Goal: Task Accomplishment & Management: Use online tool/utility

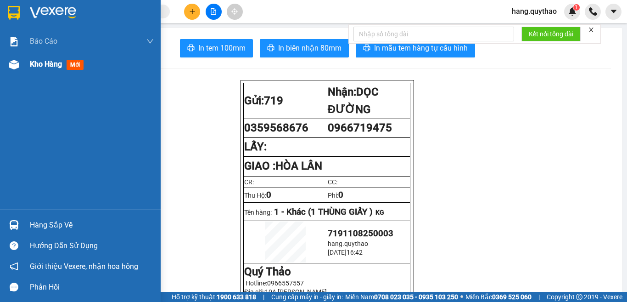
drag, startPoint x: 0, startPoint y: 0, endPoint x: 34, endPoint y: 66, distance: 74.2
click at [34, 66] on span "Kho hàng" at bounding box center [46, 64] width 32 height 9
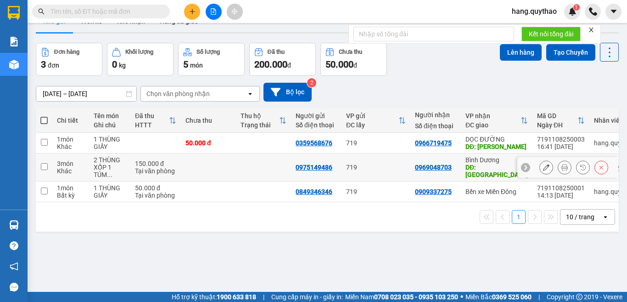
scroll to position [42, 0]
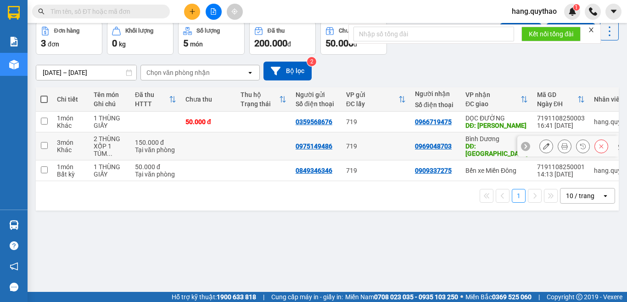
click at [164, 136] on td "150.000 đ Tại văn phòng" at bounding box center [155, 146] width 51 height 28
checkbox input "true"
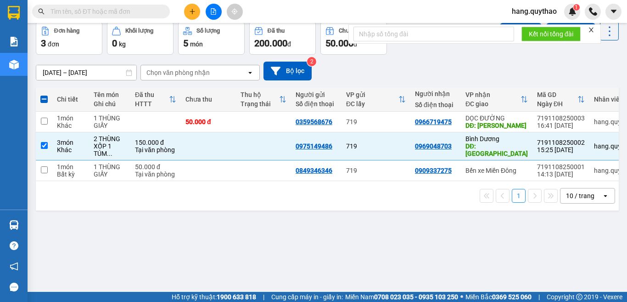
click at [594, 29] on icon "close" at bounding box center [591, 30] width 6 height 6
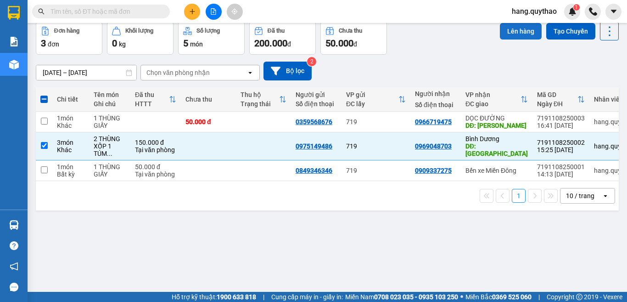
click at [514, 32] on button "Lên hàng" at bounding box center [521, 31] width 42 height 17
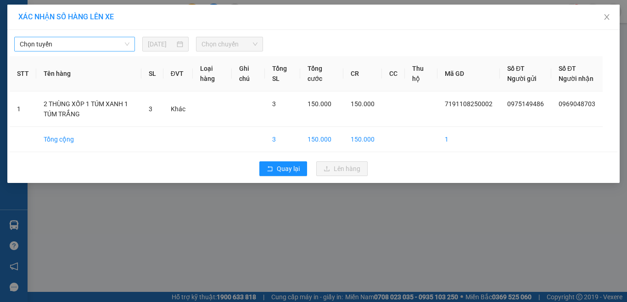
click at [77, 47] on span "Chọn tuyến" at bounding box center [75, 44] width 110 height 14
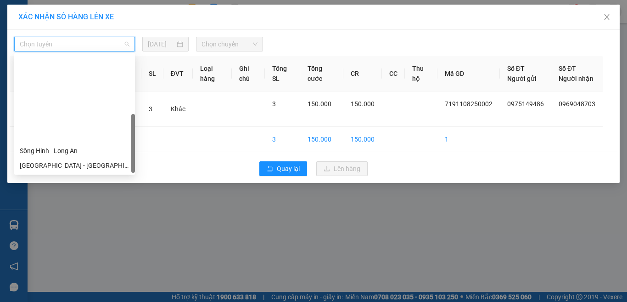
scroll to position [103, 0]
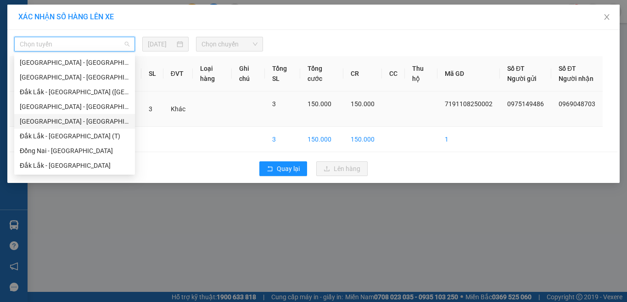
click at [62, 118] on div "[GEOGRAPHIC_DATA] - [GEOGRAPHIC_DATA]" at bounding box center [75, 121] width 110 height 10
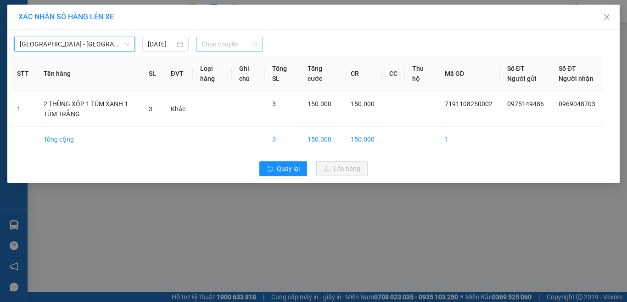
click at [244, 41] on span "Chọn chuyến" at bounding box center [230, 44] width 57 height 14
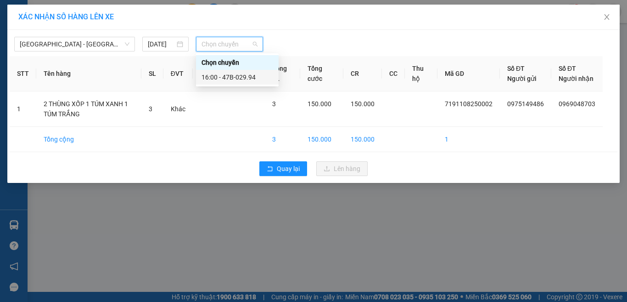
click at [243, 77] on div "16:00 - 47B-029.94" at bounding box center [238, 77] width 72 height 10
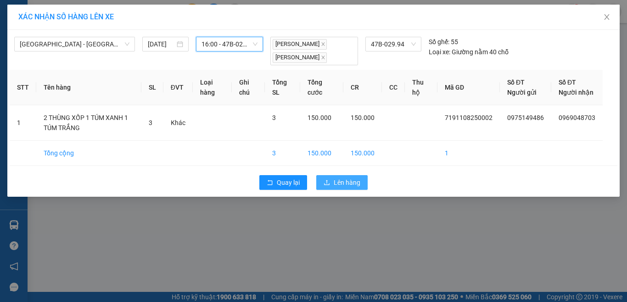
click at [335, 185] on button "Lên hàng" at bounding box center [342, 182] width 51 height 15
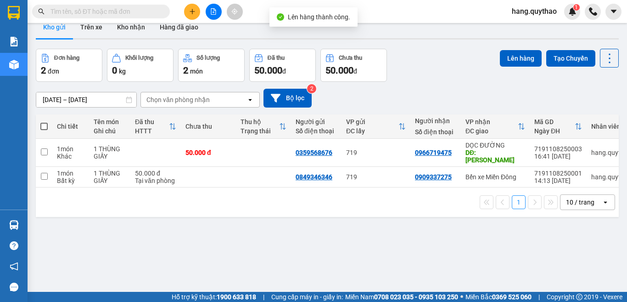
scroll to position [42, 0]
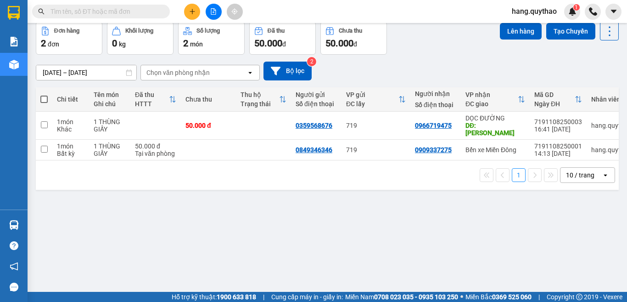
click at [46, 99] on span at bounding box center [43, 99] width 7 height 7
click at [44, 95] on input "checkbox" at bounding box center [44, 95] width 0 height 0
checkbox input "true"
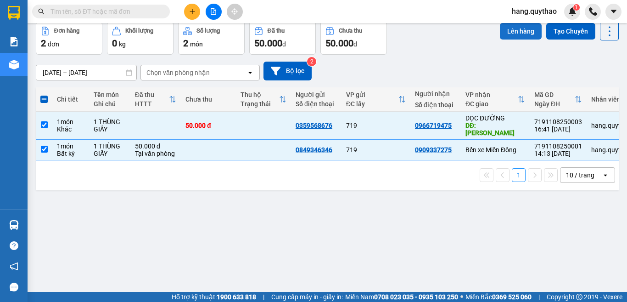
click at [513, 30] on button "Lên hàng" at bounding box center [521, 31] width 42 height 17
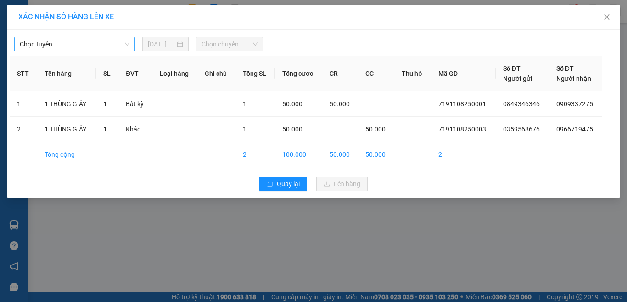
click at [82, 47] on span "Chọn tuyến" at bounding box center [75, 44] width 110 height 14
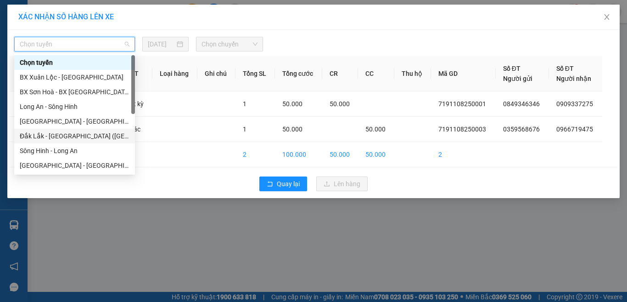
click at [88, 132] on div "Đắk Lắk - [GEOGRAPHIC_DATA] ([GEOGRAPHIC_DATA] mới)" at bounding box center [75, 136] width 110 height 10
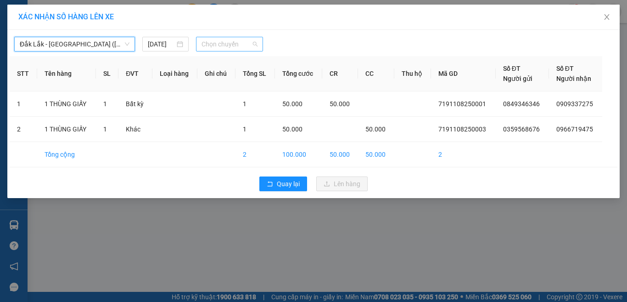
click at [242, 41] on span "Chọn chuyến" at bounding box center [230, 44] width 57 height 14
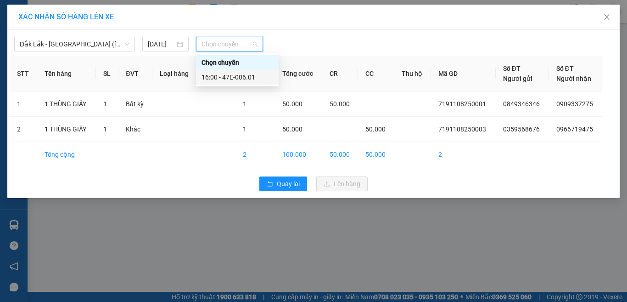
drag, startPoint x: 246, startPoint y: 72, endPoint x: 247, endPoint y: 77, distance: 5.1
click at [246, 74] on div "16:00 - 47E-006.01" at bounding box center [237, 77] width 83 height 15
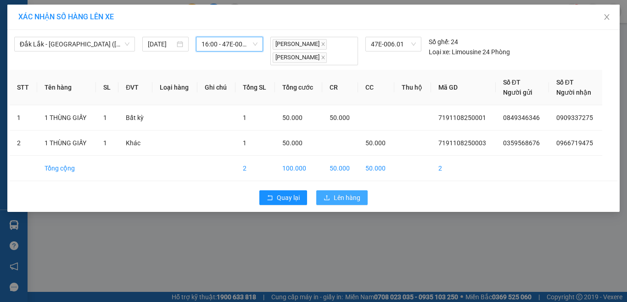
click at [353, 196] on span "Lên hàng" at bounding box center [347, 197] width 27 height 10
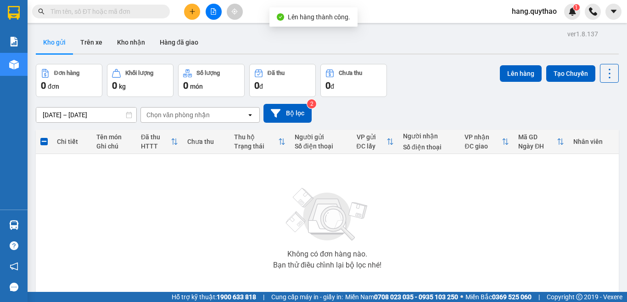
click at [210, 8] on button at bounding box center [214, 12] width 16 height 16
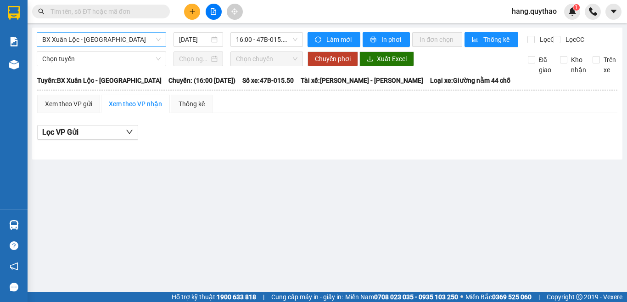
click at [134, 41] on span "BX Xuân Lộc - [GEOGRAPHIC_DATA]" at bounding box center [101, 40] width 119 height 14
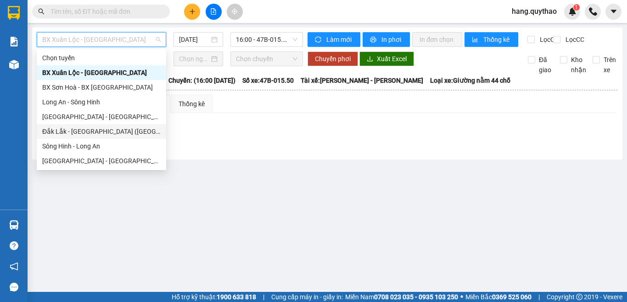
click at [121, 125] on div "Đắk Lắk - [GEOGRAPHIC_DATA] ([GEOGRAPHIC_DATA] mới)" at bounding box center [102, 131] width 130 height 15
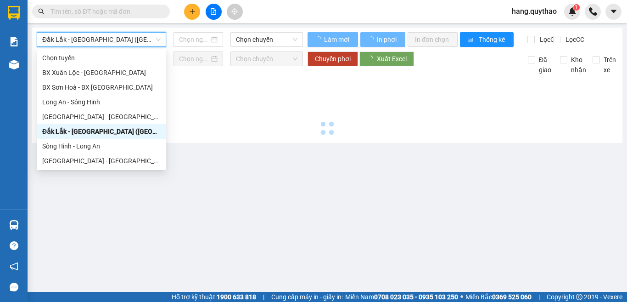
type input "[DATE]"
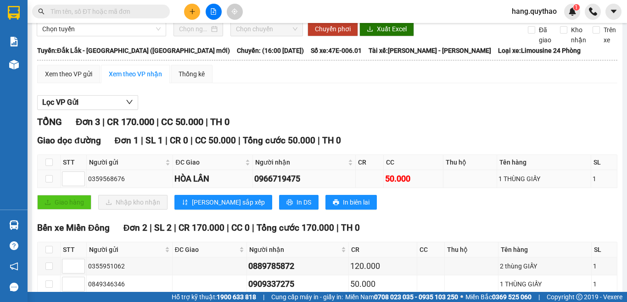
scroll to position [86, 0]
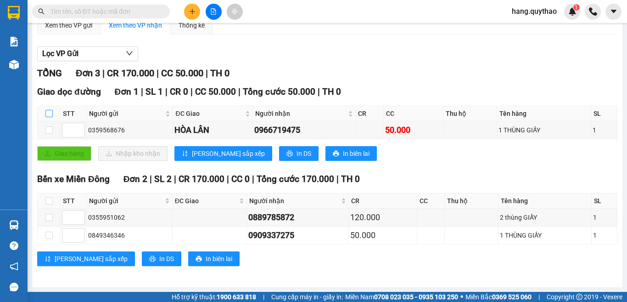
click at [48, 110] on input "checkbox" at bounding box center [48, 113] width 7 height 7
checkbox input "true"
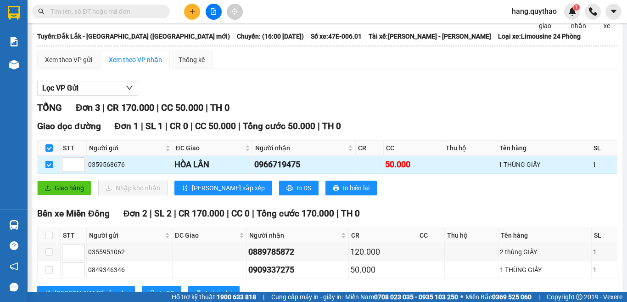
scroll to position [0, 0]
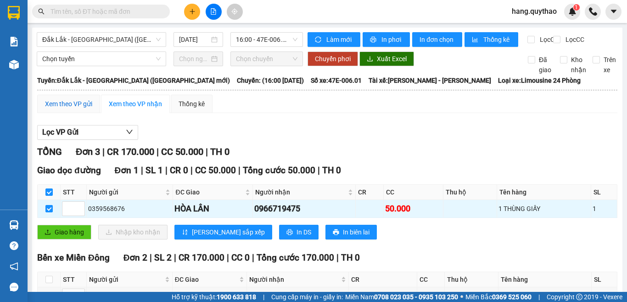
click at [72, 109] on div "Xem theo VP gửi" at bounding box center [68, 104] width 47 height 10
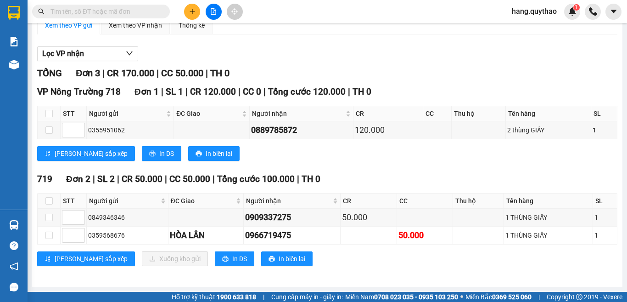
scroll to position [86, 0]
click at [215, 263] on button "In DS" at bounding box center [235, 258] width 40 height 15
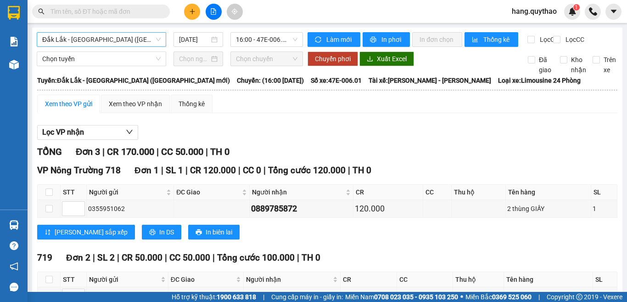
click at [143, 42] on span "Đắk Lắk - [GEOGRAPHIC_DATA] ([GEOGRAPHIC_DATA] mới)" at bounding box center [101, 40] width 119 height 14
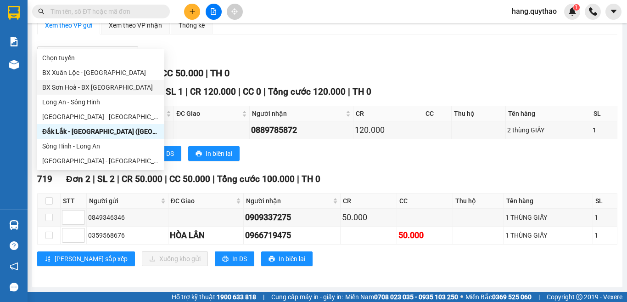
scroll to position [103, 0]
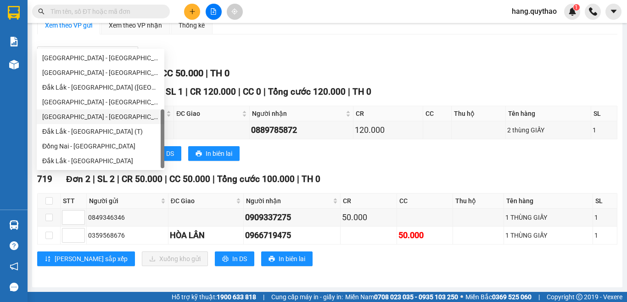
click at [91, 118] on div "[GEOGRAPHIC_DATA] - [GEOGRAPHIC_DATA]" at bounding box center [100, 117] width 117 height 10
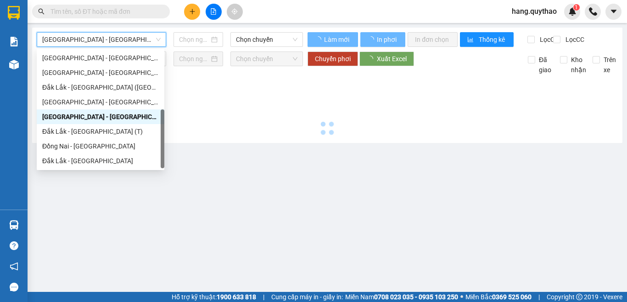
scroll to position [0, 0]
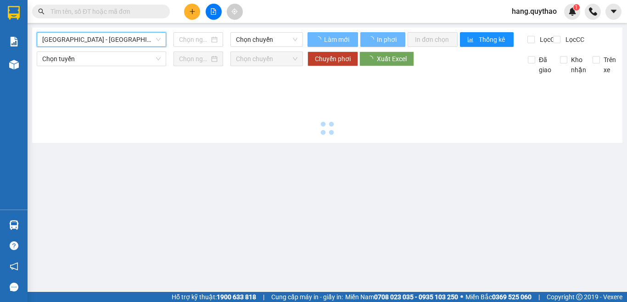
type input "[DATE]"
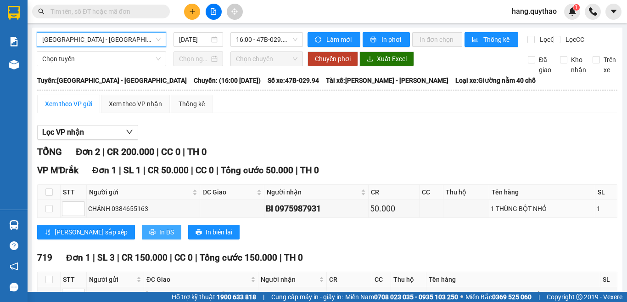
scroll to position [68, 0]
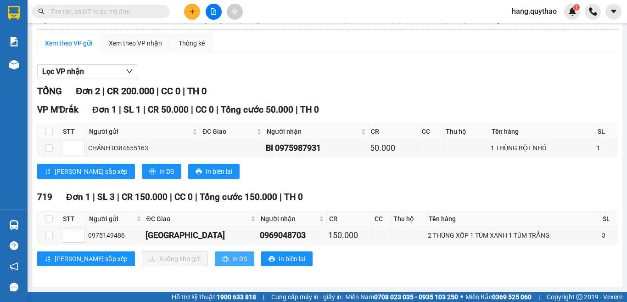
click at [215, 256] on button "In DS" at bounding box center [235, 258] width 40 height 15
